Goal: Register for event/course

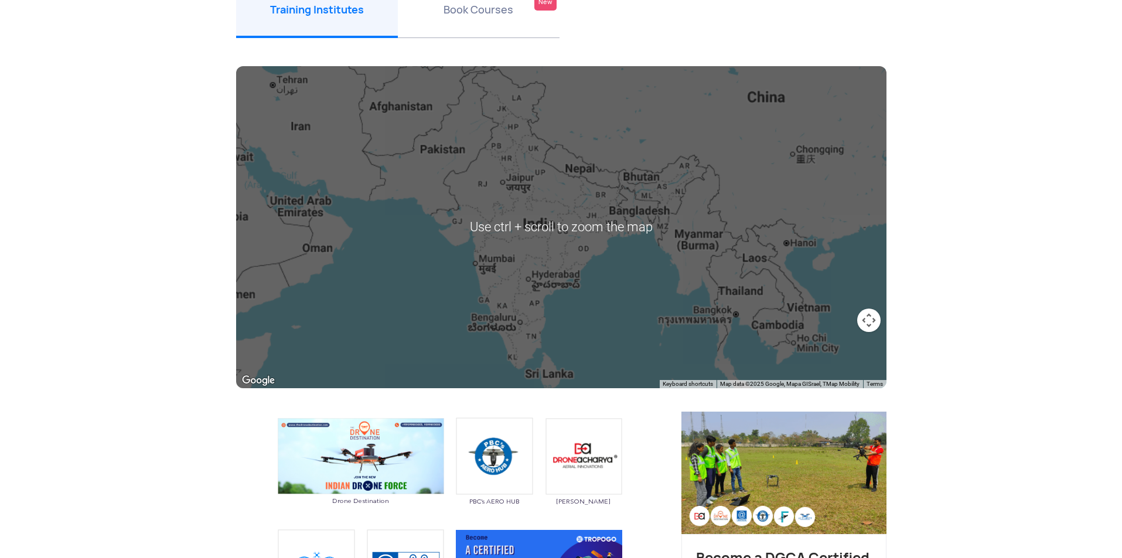
scroll to position [176, 0]
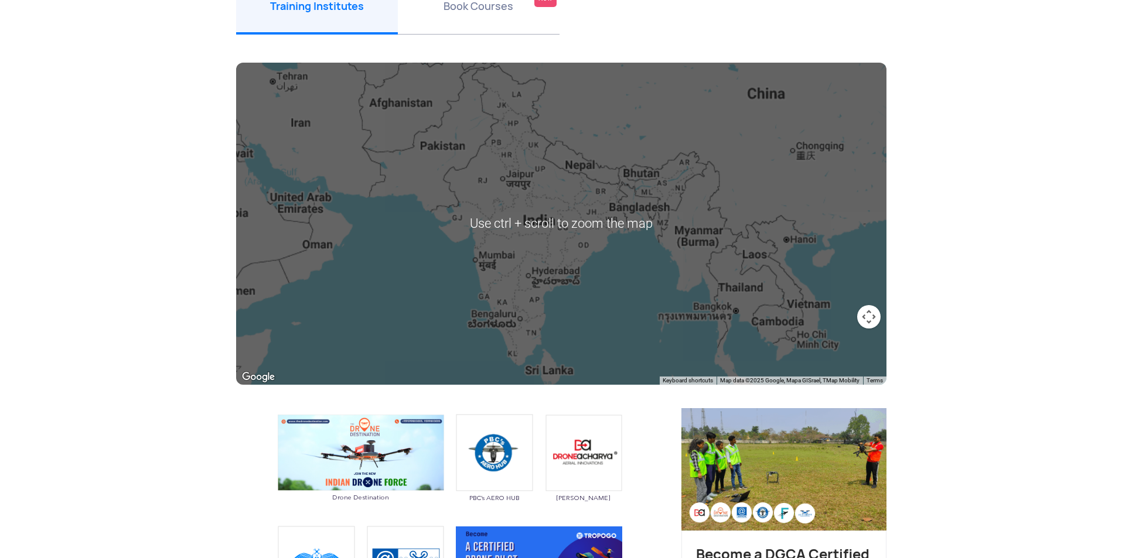
click at [511, 242] on div at bounding box center [561, 224] width 650 height 322
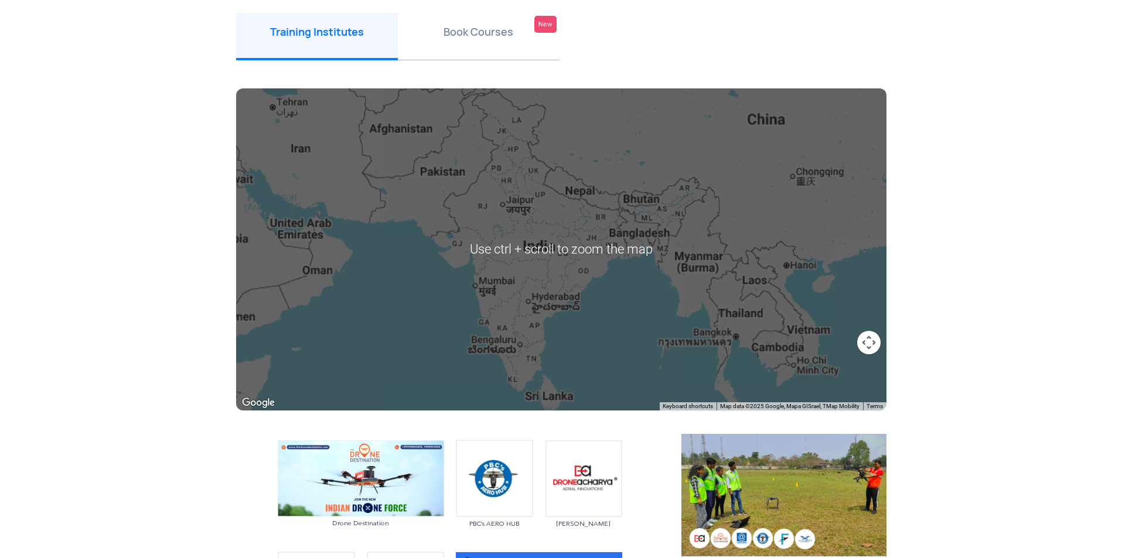
scroll to position [59, 0]
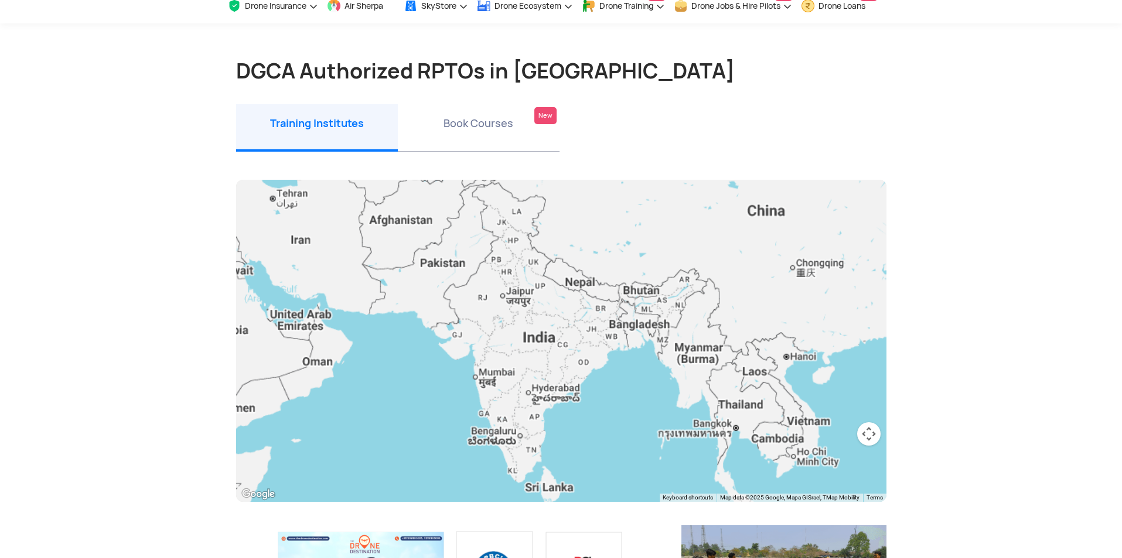
click at [865, 438] on button "Map camera controls" at bounding box center [868, 433] width 23 height 23
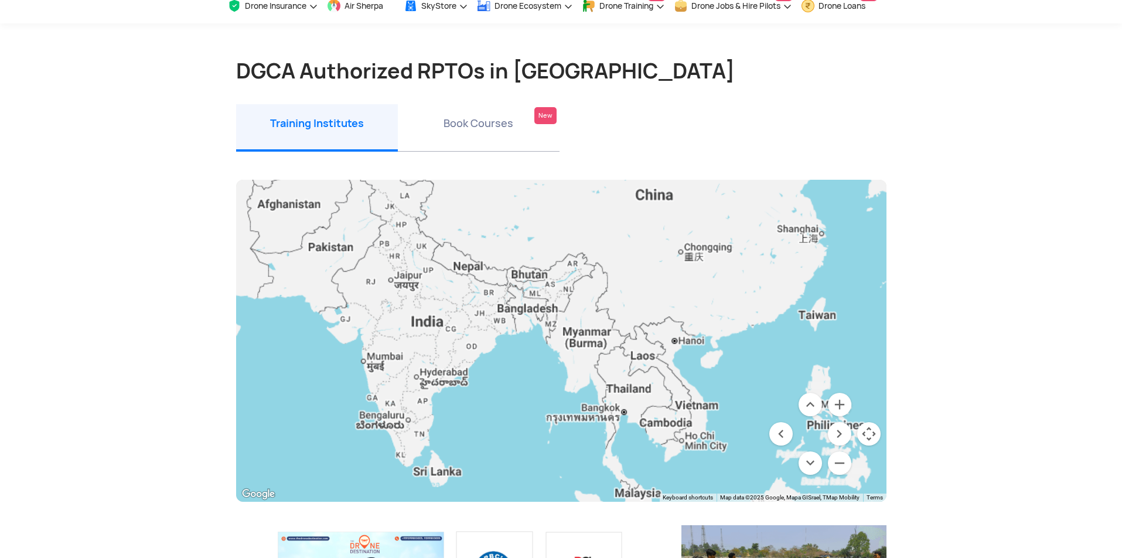
drag, startPoint x: 601, startPoint y: 356, endPoint x: 488, endPoint y: 340, distance: 114.1
click at [488, 340] on div at bounding box center [561, 341] width 650 height 322
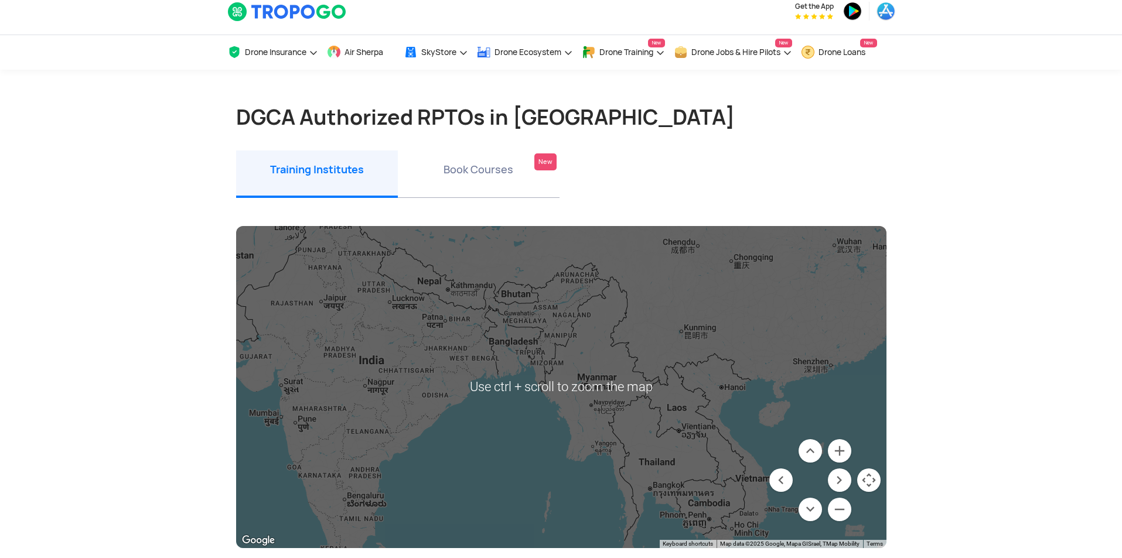
scroll to position [0, 0]
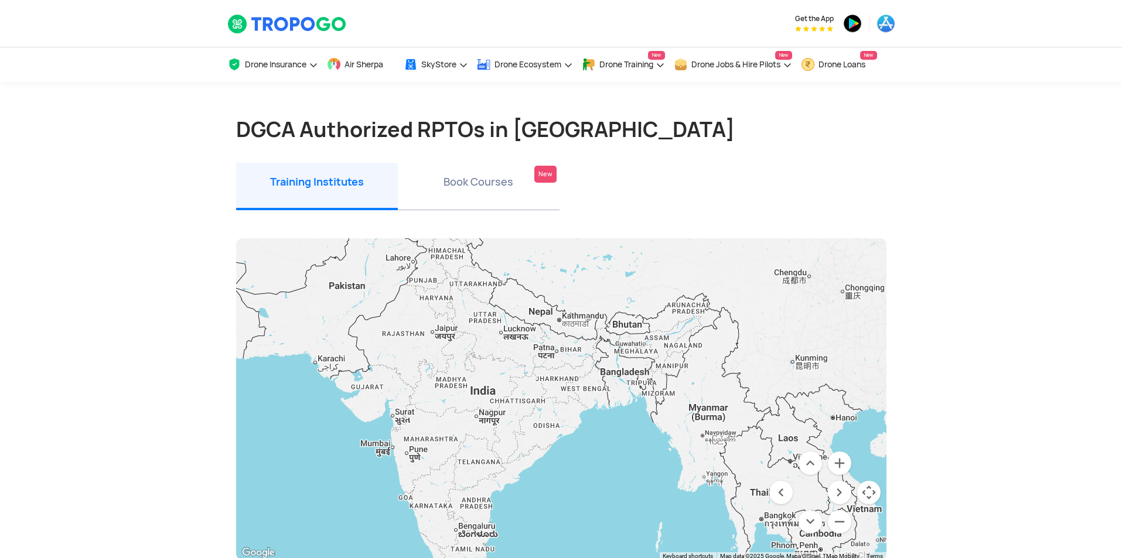
drag, startPoint x: 384, startPoint y: 377, endPoint x: 501, endPoint y: 398, distance: 118.5
click at [501, 398] on div at bounding box center [561, 399] width 650 height 322
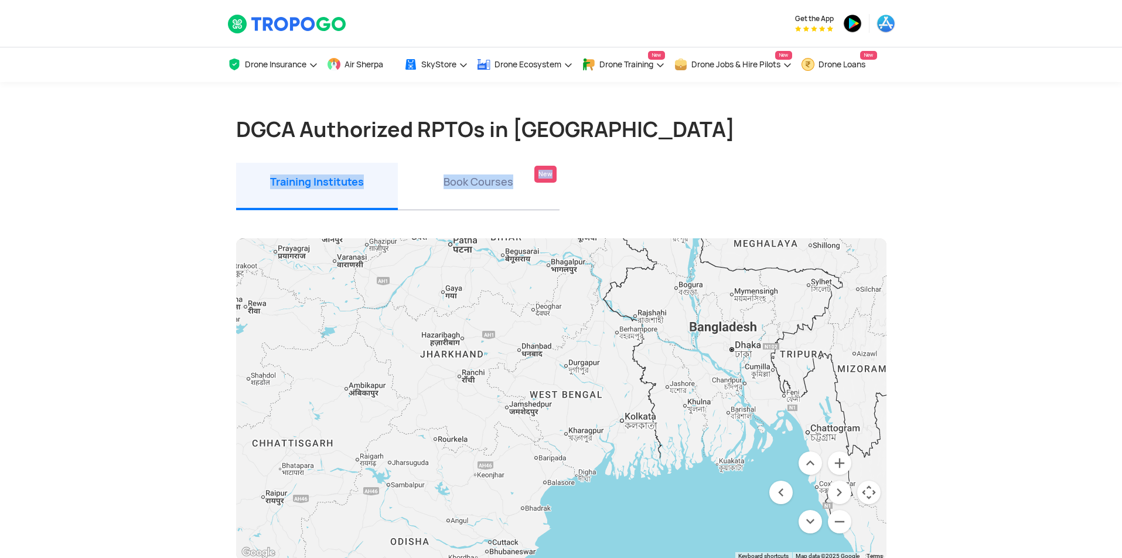
drag, startPoint x: 166, startPoint y: 310, endPoint x: 175, endPoint y: 225, distance: 85.3
click at [175, 225] on section "DGCA Authorized RPTOs in [GEOGRAPHIC_DATA] Training Institutes Training Institu…" at bounding box center [561, 547] width 1122 height 930
click at [494, 183] on li "Book Courses New" at bounding box center [479, 186] width 162 height 47
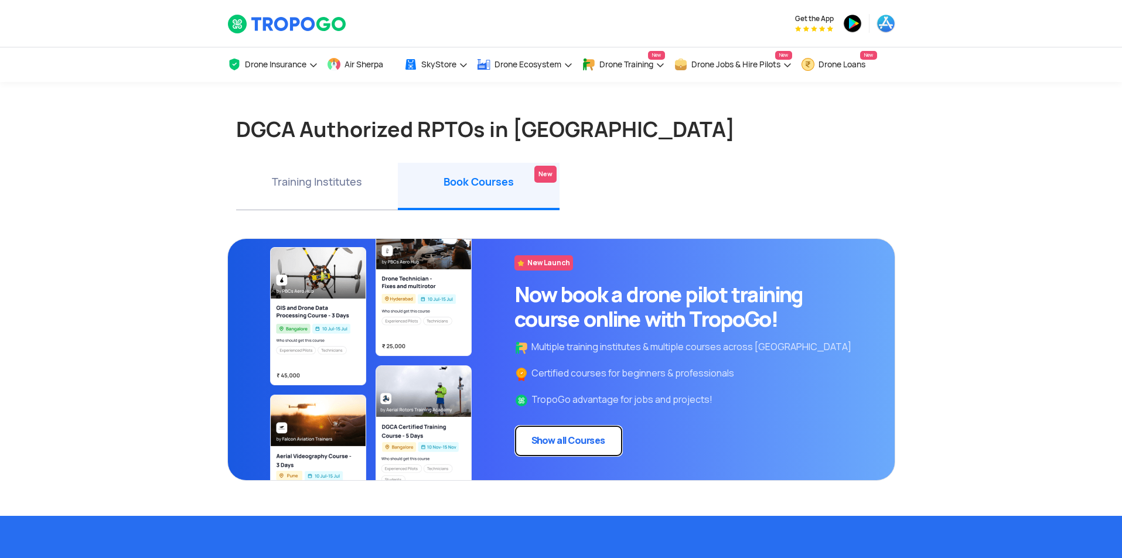
click at [582, 440] on link "Show all Courses" at bounding box center [568, 441] width 108 height 32
